Goal: Task Accomplishment & Management: Manage account settings

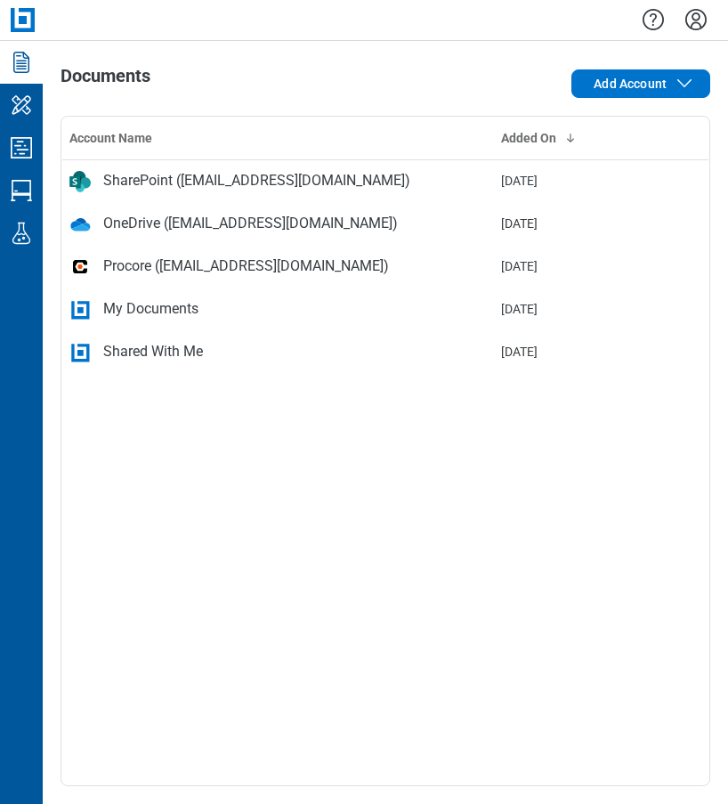
click at [355, 551] on div "Account Name Added On SharePoint ([EMAIL_ADDRESS][DOMAIN_NAME]) [DATE] OneDrive…" at bounding box center [386, 451] width 650 height 670
click at [18, 188] on icon "Studio Sessions" at bounding box center [21, 190] width 28 height 28
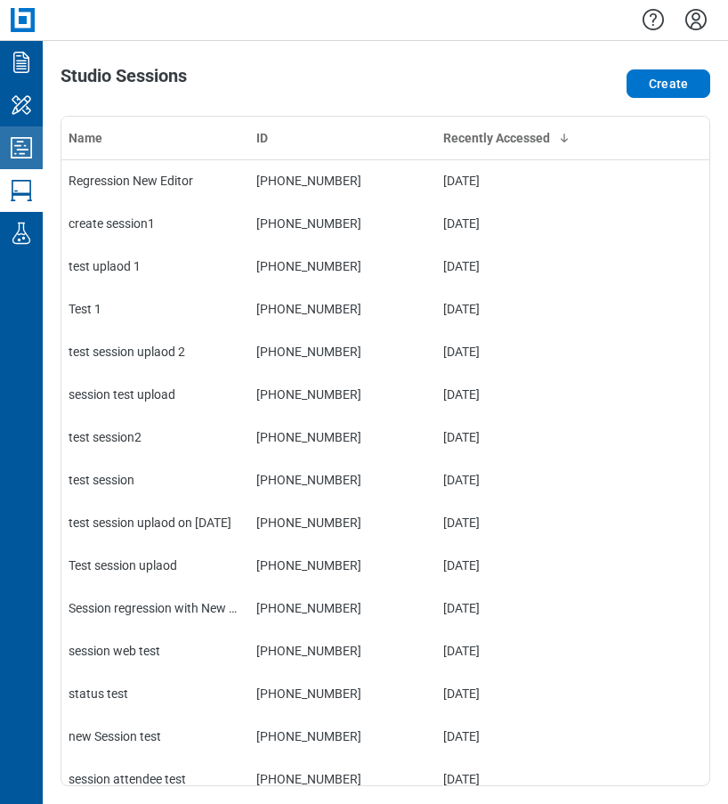
click at [17, 153] on icon "Studio Projects" at bounding box center [21, 148] width 28 height 28
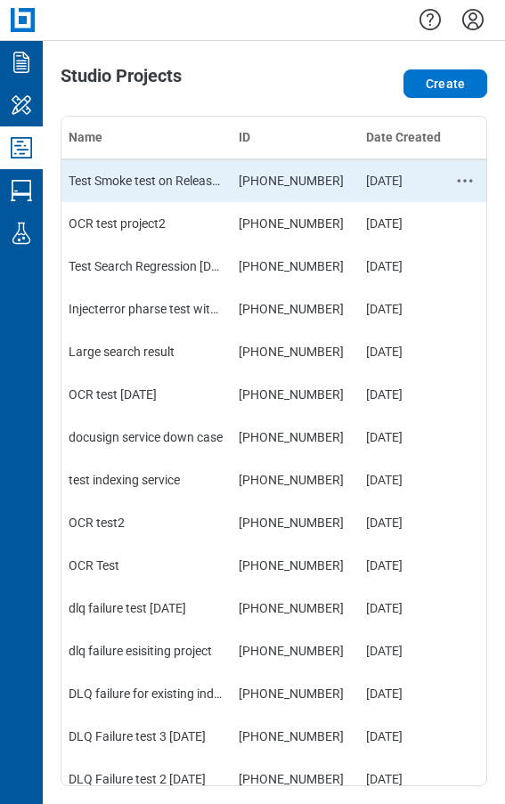
click at [101, 182] on td "Test Smoke test on Release brnach" at bounding box center [146, 180] width 170 height 43
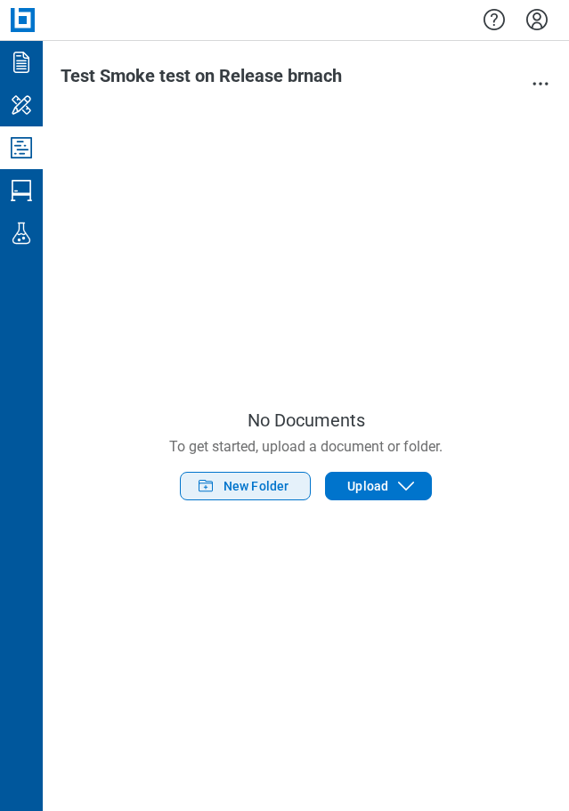
click at [277, 488] on span "New Folder" at bounding box center [256, 486] width 66 height 18
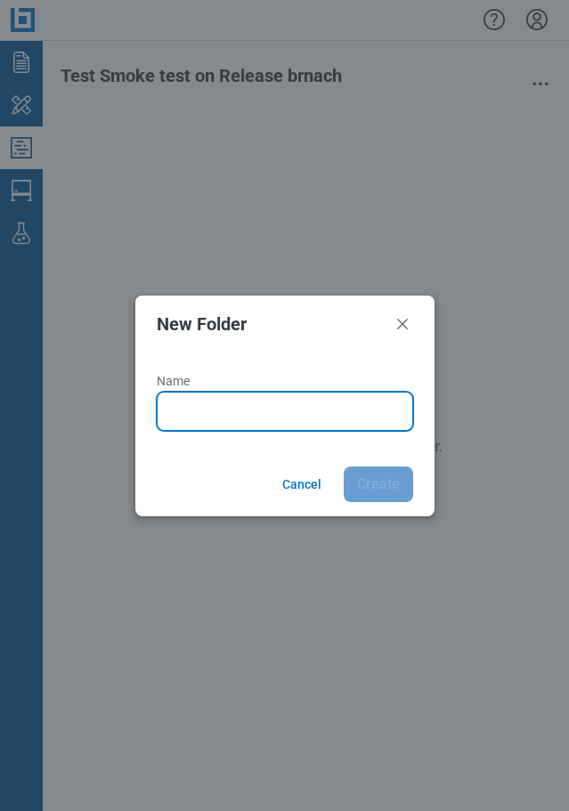
click at [225, 405] on input "Name" at bounding box center [288, 411] width 233 height 21
type input "*******"
click at [344, 466] on button "Create" at bounding box center [378, 484] width 69 height 36
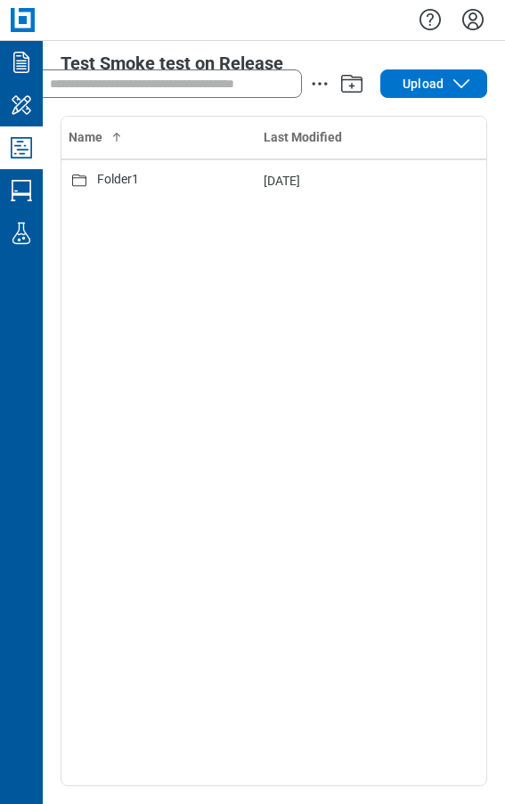
click at [20, 143] on icon "Studio Projects" at bounding box center [21, 148] width 28 height 28
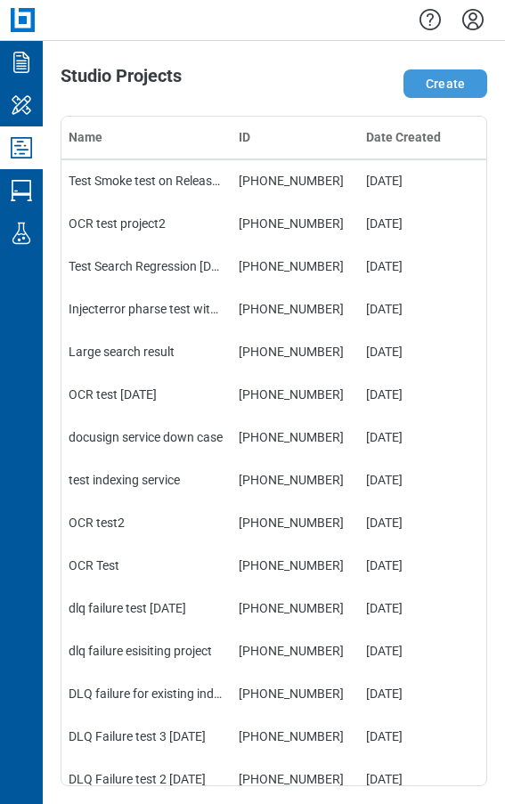
click at [458, 92] on button "Create" at bounding box center [445, 83] width 84 height 28
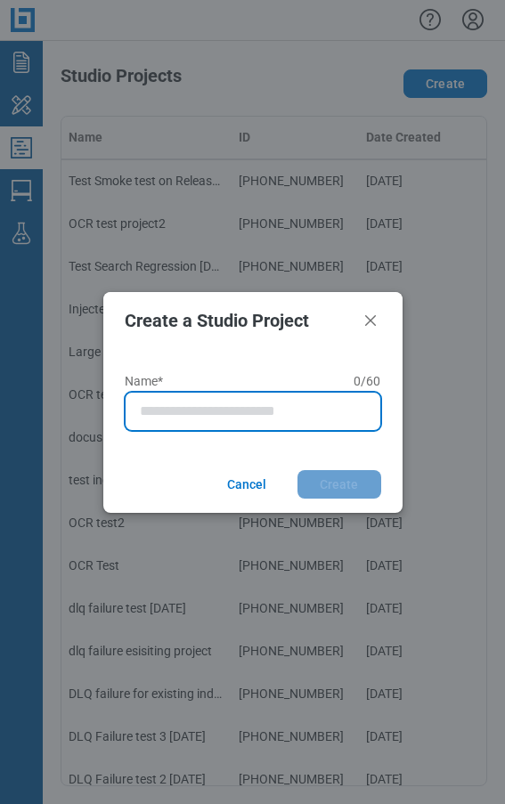
click at [165, 413] on input "Name* 0 of 60 characters 0 / 60" at bounding box center [256, 411] width 233 height 21
type input "**********"
click at [297, 470] on button "Create" at bounding box center [339, 484] width 84 height 28
